Goal: Use online tool/utility: Utilize a website feature to perform a specific function

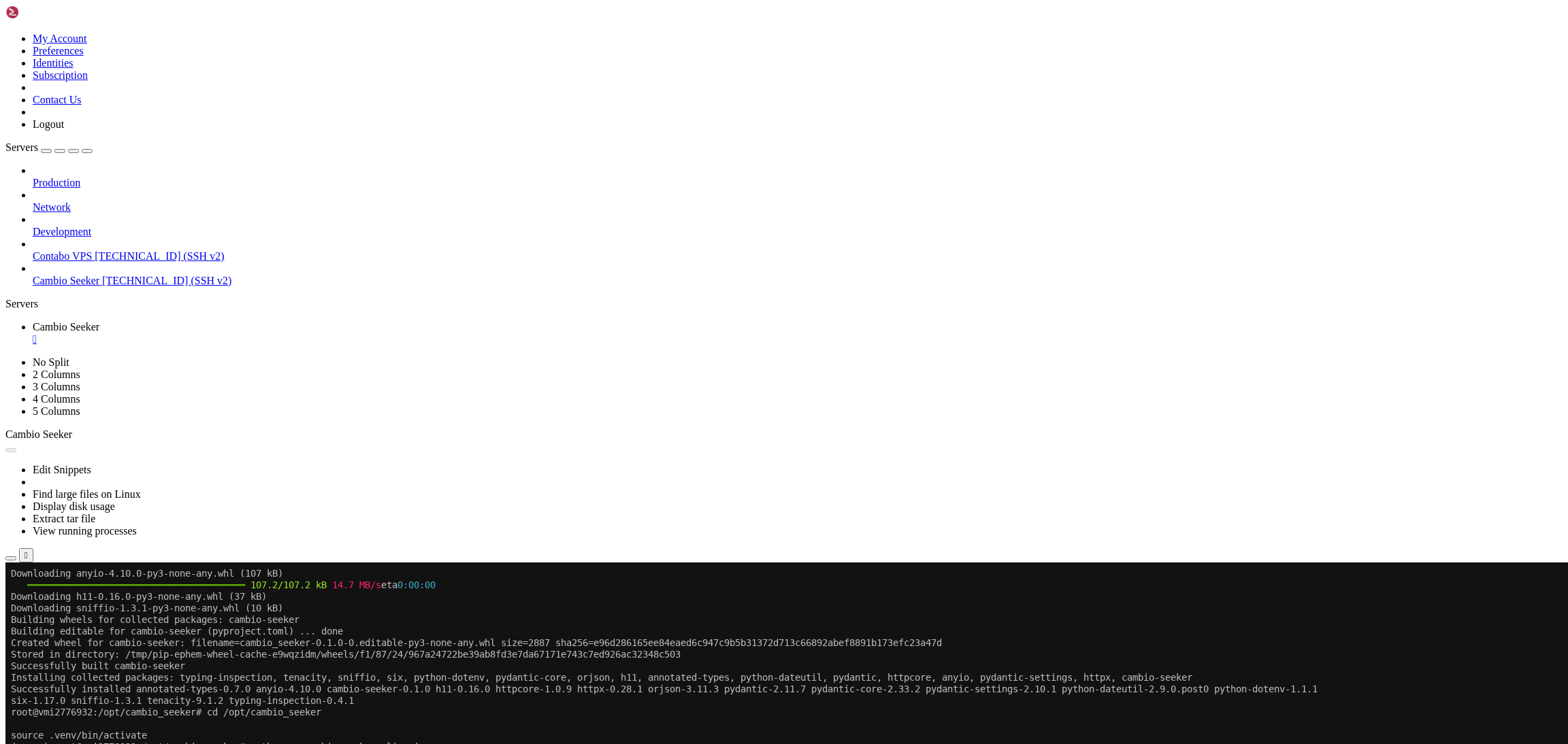
scroll to position [6, 2]
click at [60, 601] on button "Reconnect" at bounding box center [33, 608] width 54 height 14
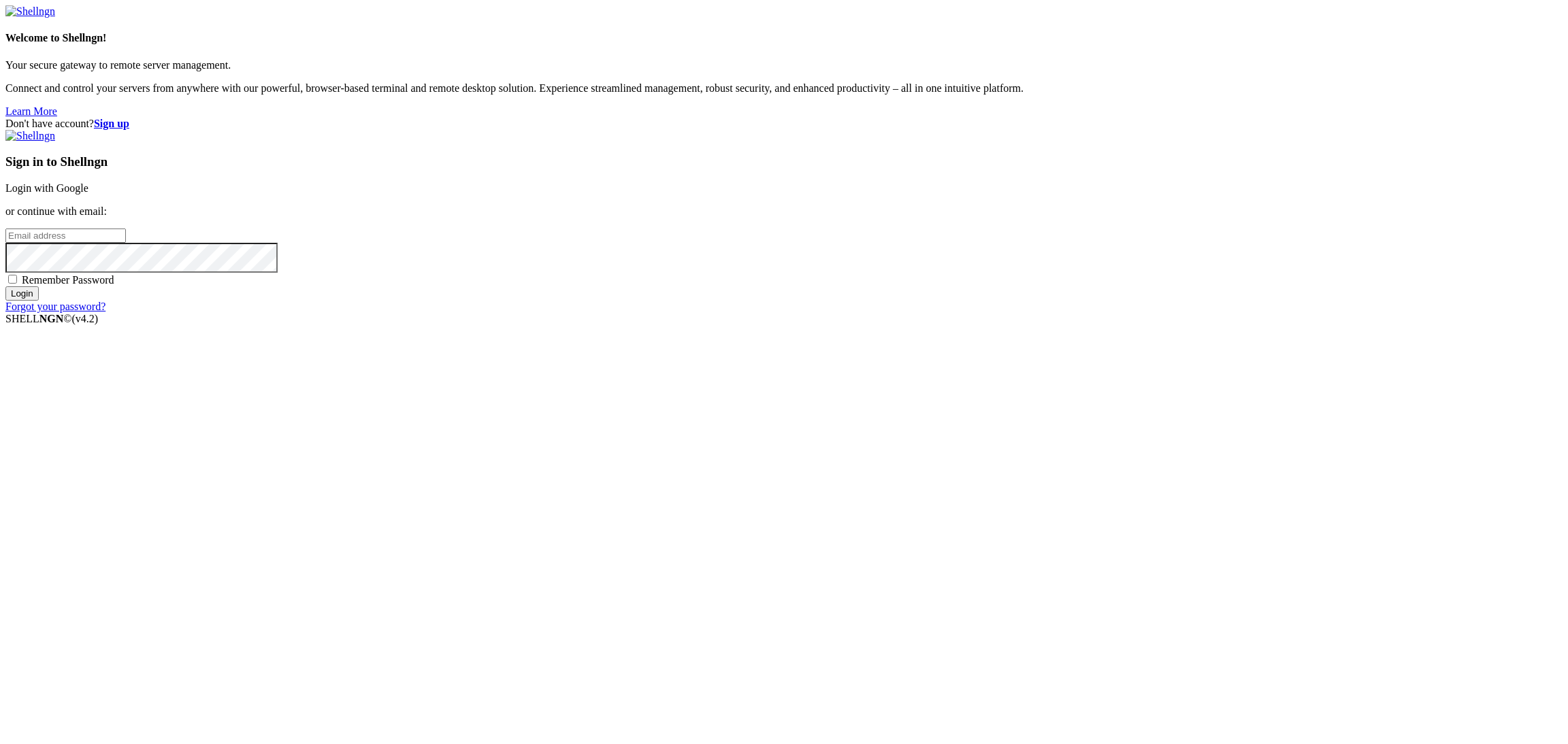
click at [89, 194] on link "Login with Google" at bounding box center [47, 188] width 83 height 12
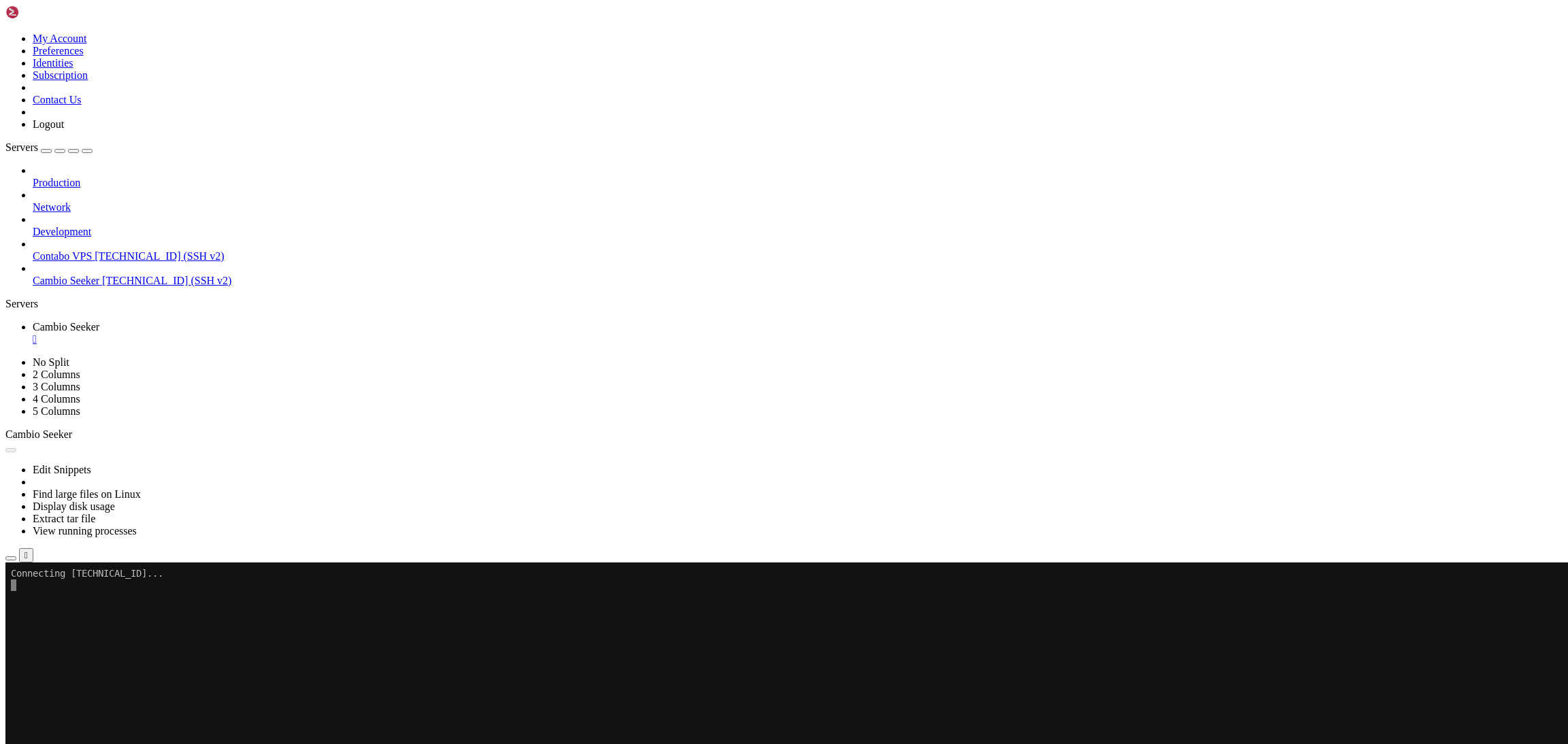
scroll to position [3655, 0]
click at [195, 570] on x-row "Access denied" at bounding box center [701, 574] width 1381 height 12
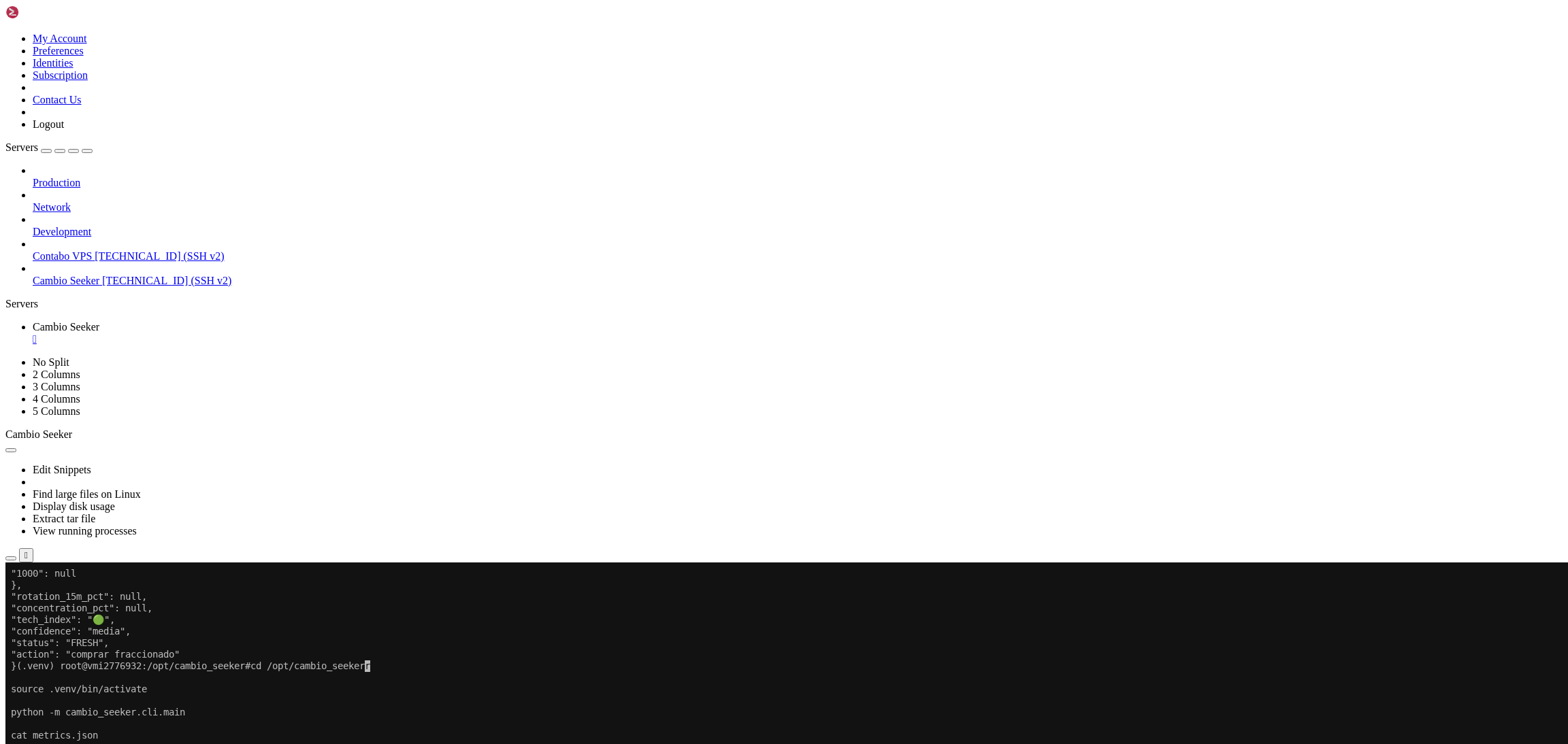
scroll to position [7793, 0]
